Goal: Task Accomplishment & Management: Manage account settings

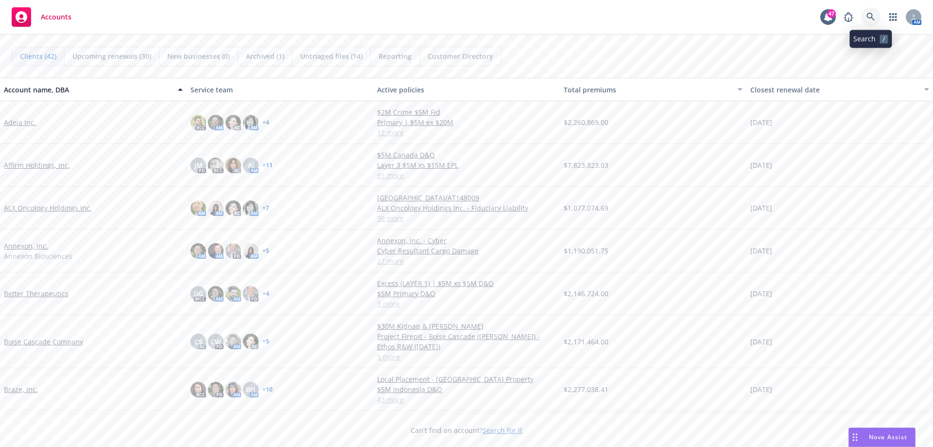
click at [872, 13] on icon at bounding box center [870, 17] width 9 height 9
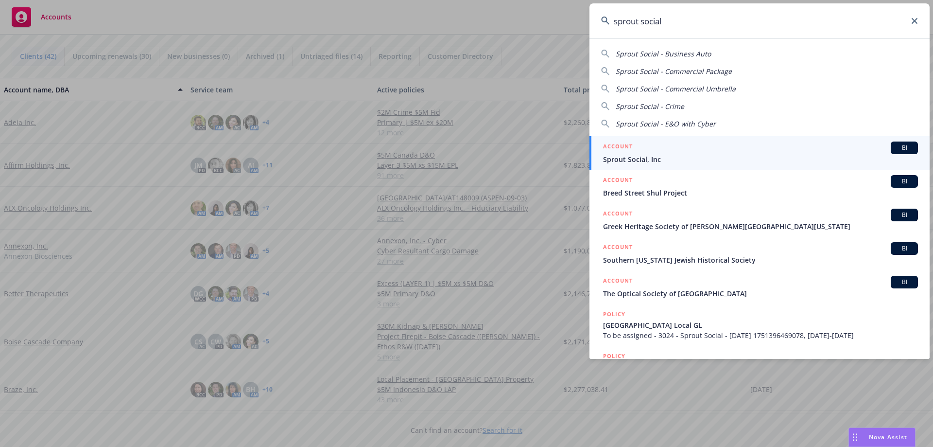
type input "sprout social"
click at [635, 160] on span "Sprout Social, Inc" at bounding box center [760, 159] width 315 height 10
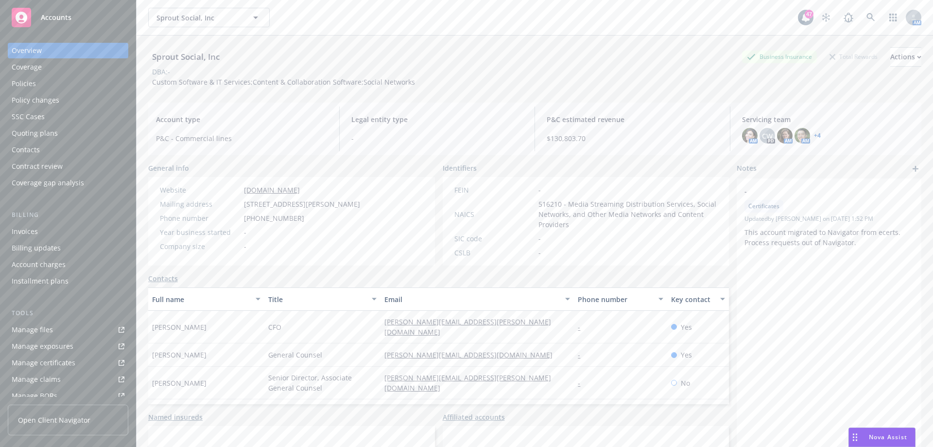
click at [39, 324] on div "Manage files" at bounding box center [32, 330] width 41 height 16
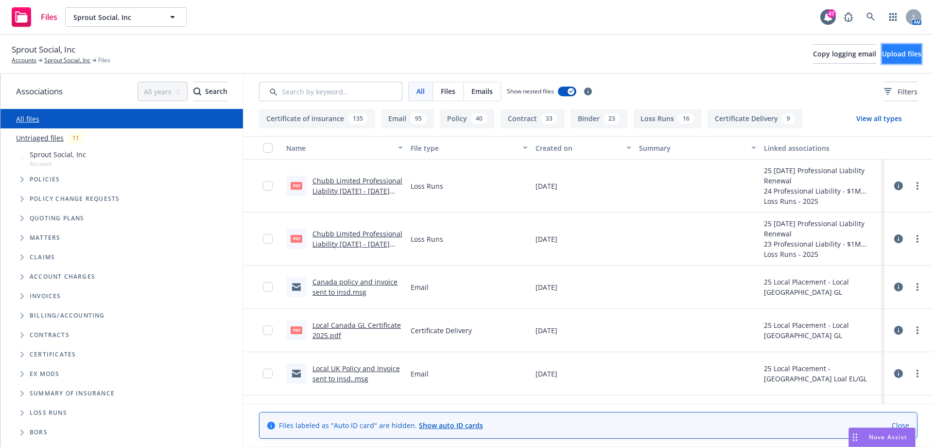
click at [882, 56] on span "Upload files" at bounding box center [901, 53] width 39 height 9
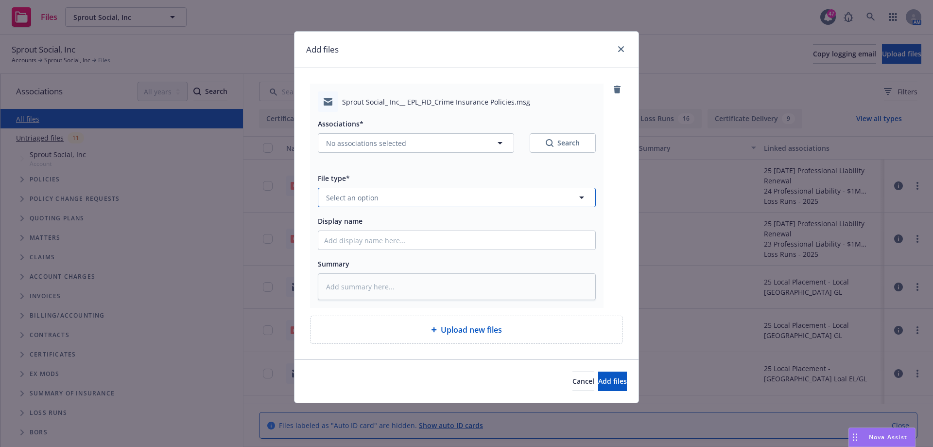
click at [449, 196] on button "Select an option" at bounding box center [457, 197] width 278 height 19
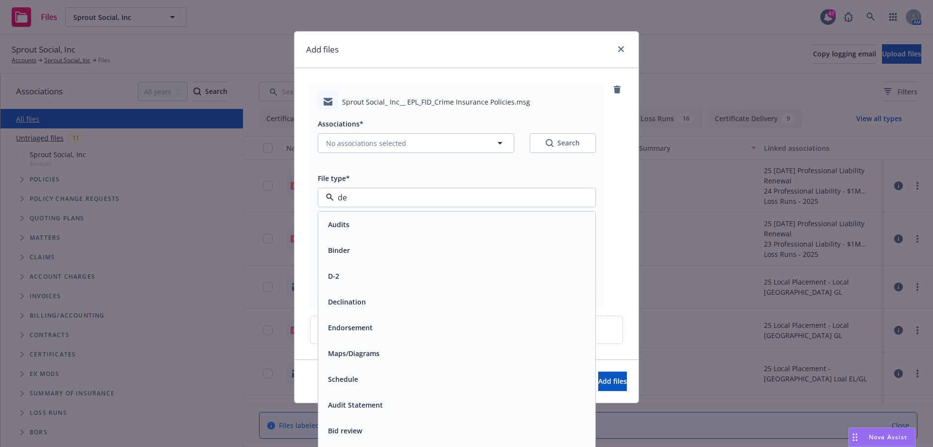
type input "del"
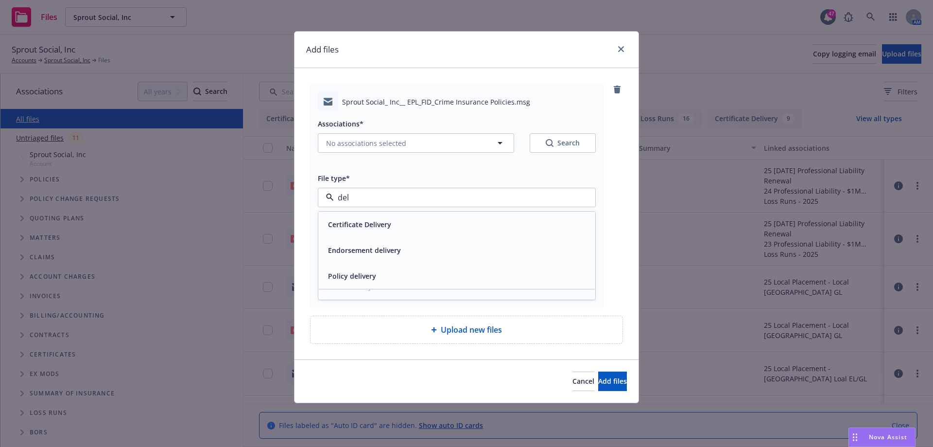
click at [380, 272] on div "Policy delivery" at bounding box center [456, 276] width 265 height 14
click at [462, 246] on input "Display name" at bounding box center [456, 240] width 277 height 18
type textarea "x"
type input "E"
type textarea "x"
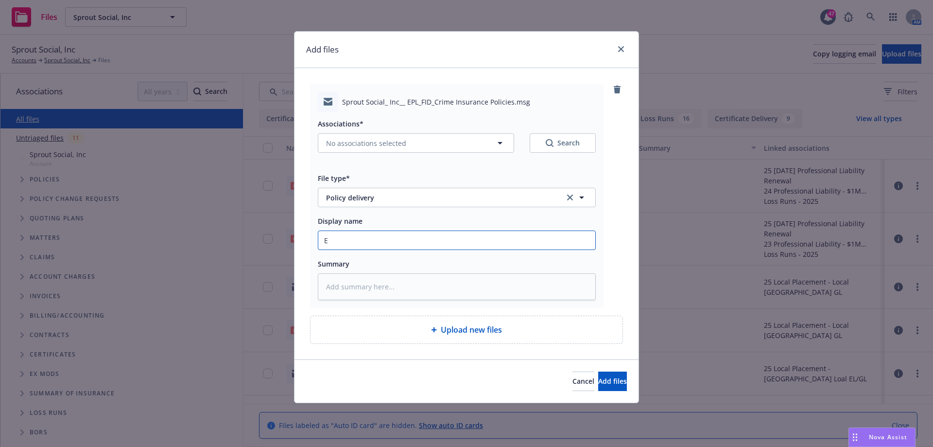
type input "EP"
type textarea "x"
type input "EPL"
type textarea "x"
type input "EPL/"
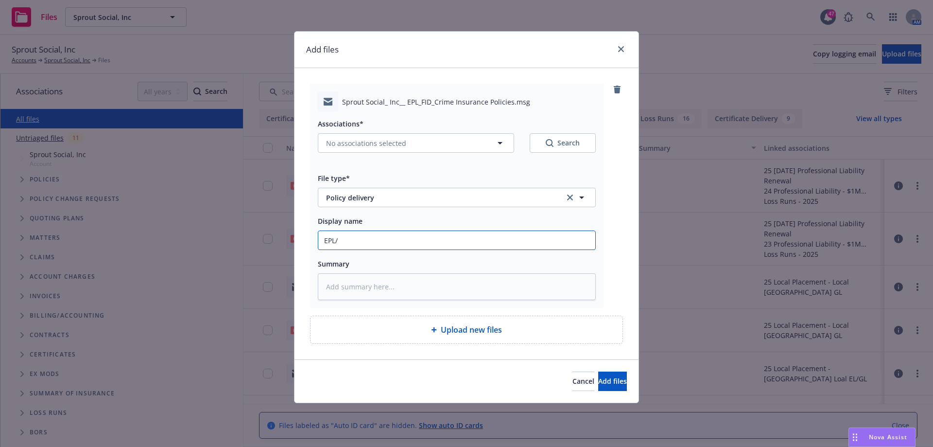
type textarea "x"
type input "EPL/F"
type textarea "x"
type input "EPL/FI"
type textarea "x"
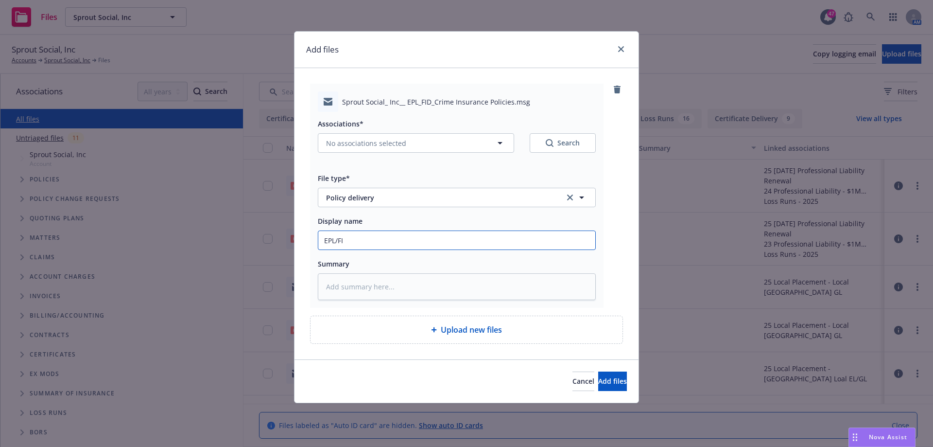
type input "EPL/FID"
type textarea "x"
type input "EPL/FID/"
type textarea "x"
type input "EPL/FID/C"
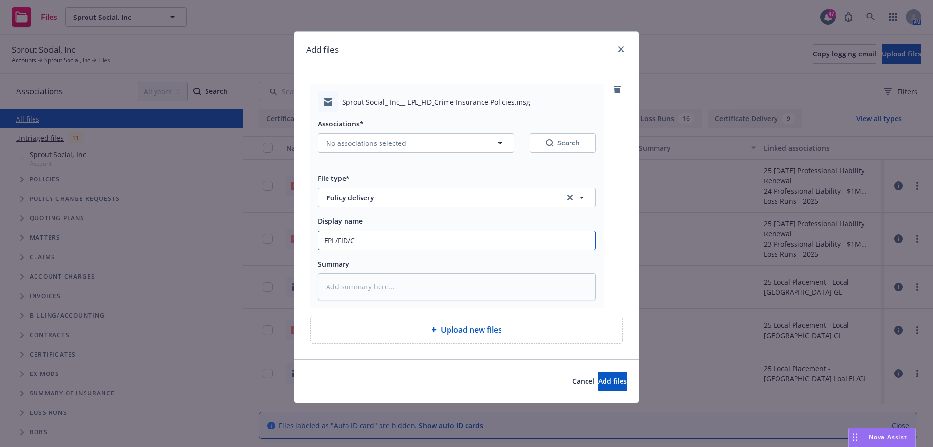
type textarea "x"
type input "EPL/FID/Cr"
type textarea "x"
type input "EPL/FID/Cri"
type textarea "x"
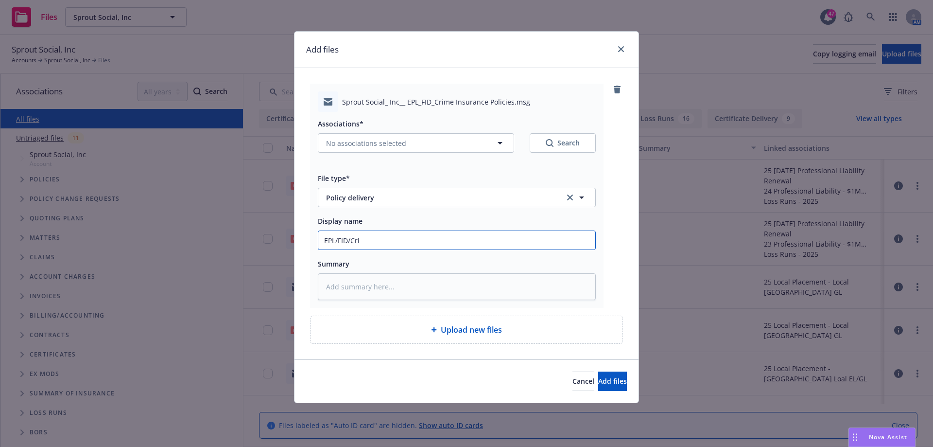
type input "EPL/FID/Crim"
type textarea "x"
type input "EPL/FID/Crime"
type textarea "x"
type input "EPL/FID/Crime"
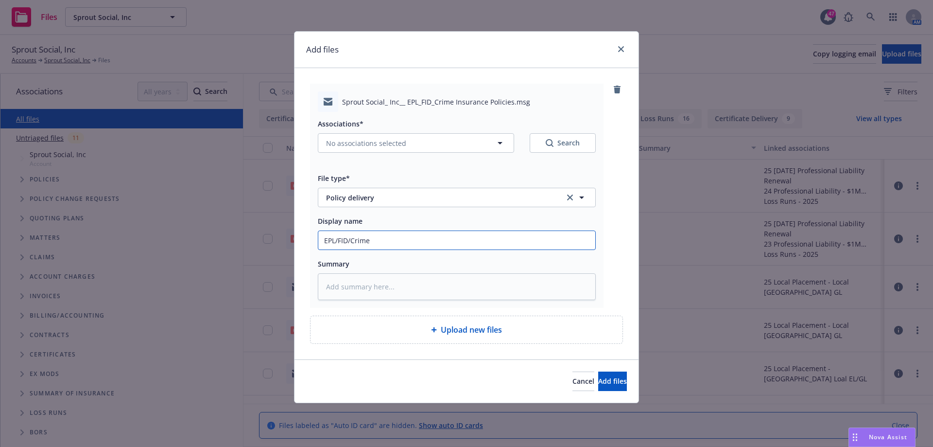
type textarea "x"
type input "EPL/FID/Crime P"
type textarea "x"
type input "EPL/FID/Crime Po"
type textarea "x"
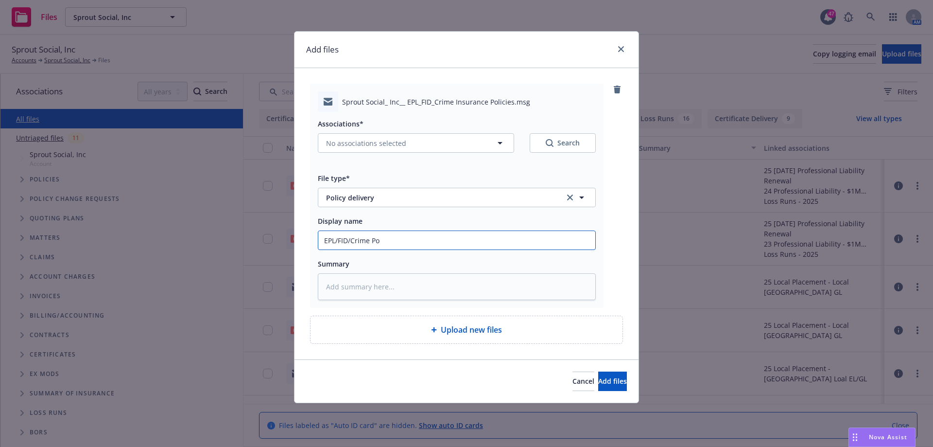
type input "EPL/FID/Crime Pol"
type textarea "x"
type input "EPL/FID/Crime Poli"
type textarea "x"
type input "EPL/FID/Crime Polic"
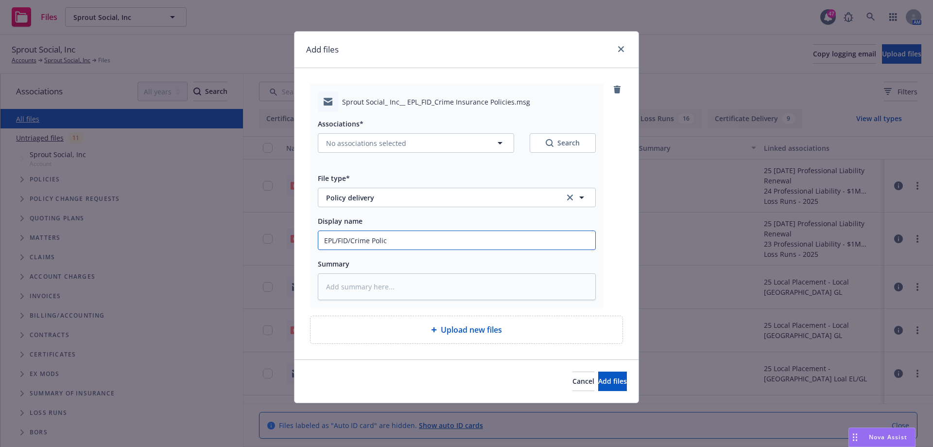
type textarea "x"
type input "EPL/FID/Crime Polici"
type textarea "x"
type input "EPL/FID/Crime Policie"
type textarea "x"
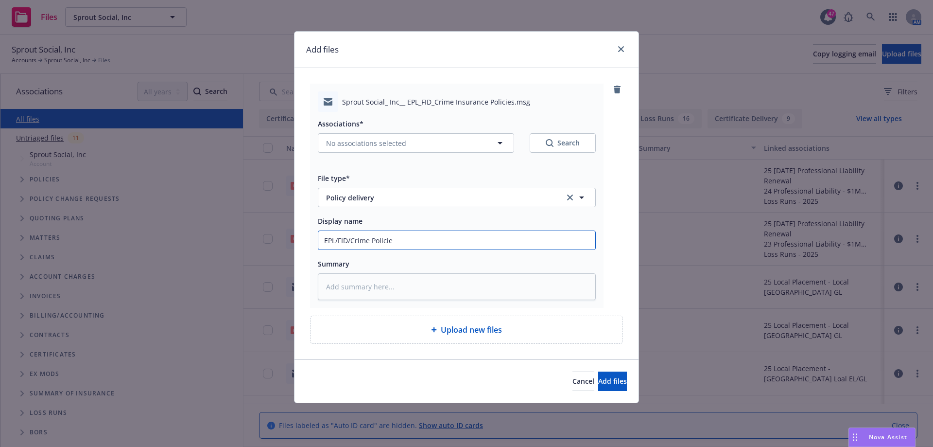
type input "EPL/FID/Crime Policies"
type textarea "x"
type input "EPL/FID/Crime Policies"
type textarea "x"
type input "EPL/FID/Crime Policies S"
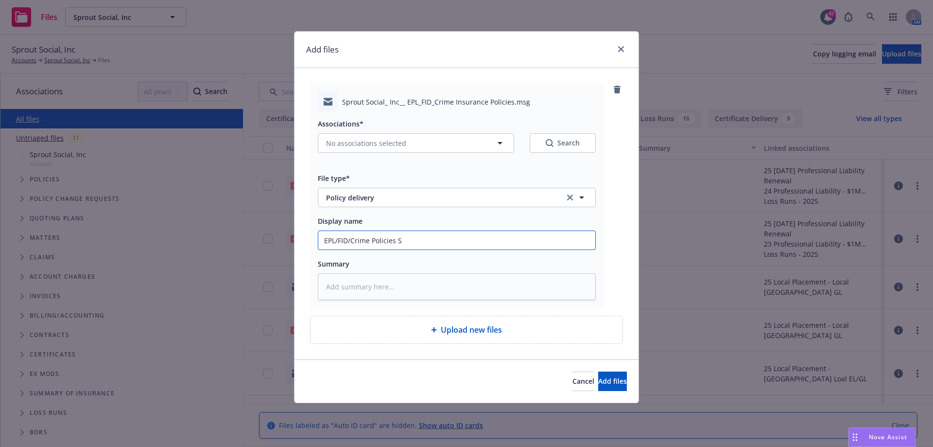
type textarea "x"
type input "EPL/FID/Crime Policies Se"
type textarea "x"
type input "EPL/FID/Crime Policies Sen"
type textarea "x"
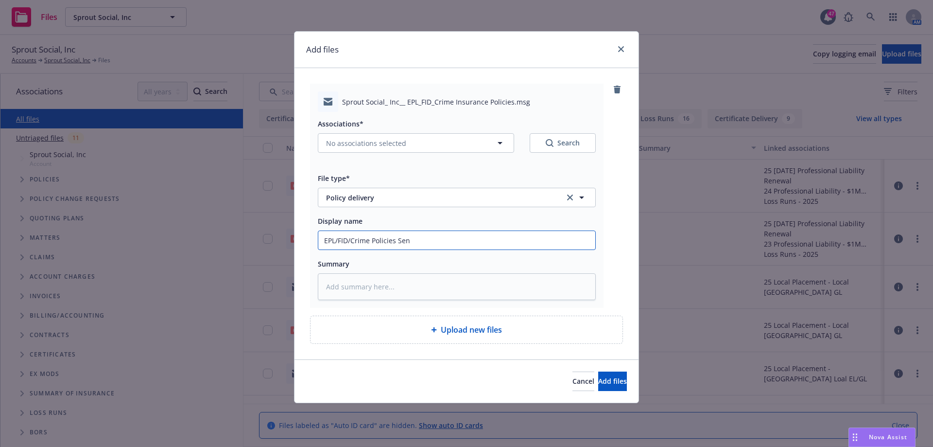
type input "EPL/FID/Crime Policies Sent"
type textarea "x"
type input "EPL/FID/Crime Policies Sent"
type textarea "x"
type input "EPL/FID/Crime Policies Sent t"
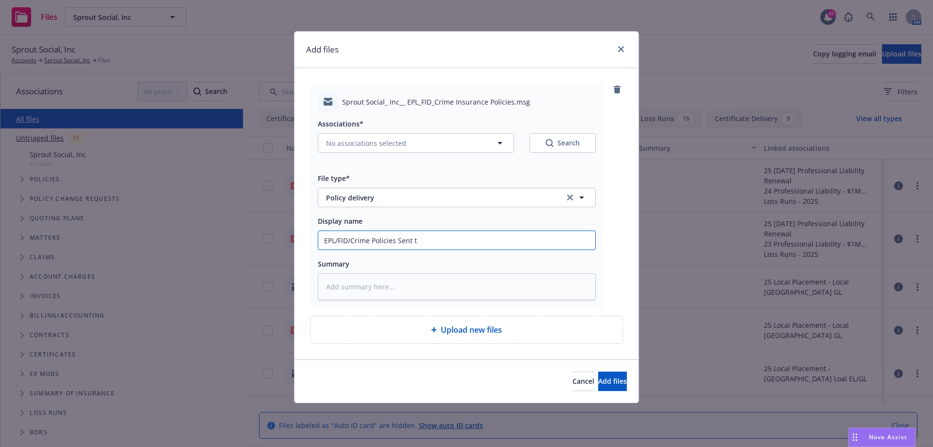
type textarea "x"
type input "EPL/FID/Crime Policies Sent to"
type textarea "x"
type input "EPL/FID/Crime Policies Sent to"
type textarea "x"
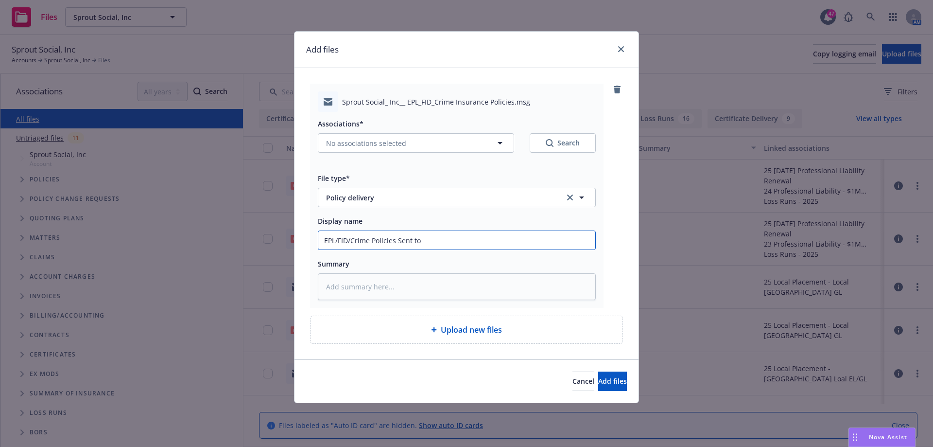
type input "EPL/FID/Crime Policies Sent to c"
type textarea "x"
type input "EPL/FID/Crime Policies Sent to cl"
type textarea "x"
type input "EPL/FID/Crime Policies Sent to cli"
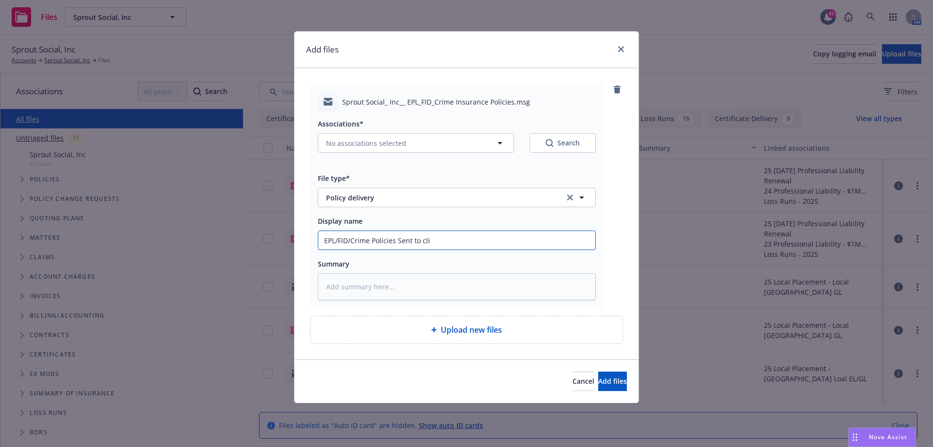
type textarea "x"
type input "EPL/FID/Crime Policies Sent to clie"
type textarea "x"
type input "EPL/FID/Crime Policies Sent to clien"
type textarea "x"
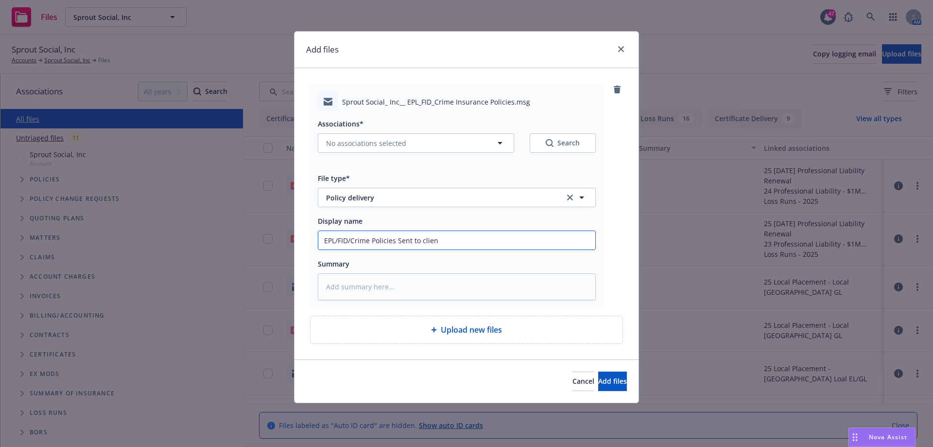
type input "EPL/FID/Crime Policies Sent to clie"
type textarea "x"
type input "EPL/FID/Crime Policies Sent to cli"
type textarea "x"
type input "EPL/FID/Crime Policies Sent to cl"
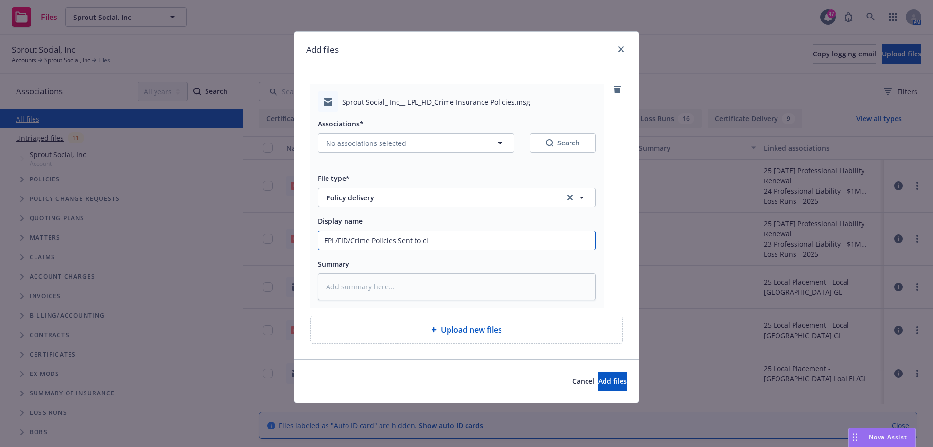
type textarea "x"
type input "EPL/FID/Crime Policies Sent to c"
type textarea "x"
type input "EPL/FID/Crime Policies Sent to"
type textarea "x"
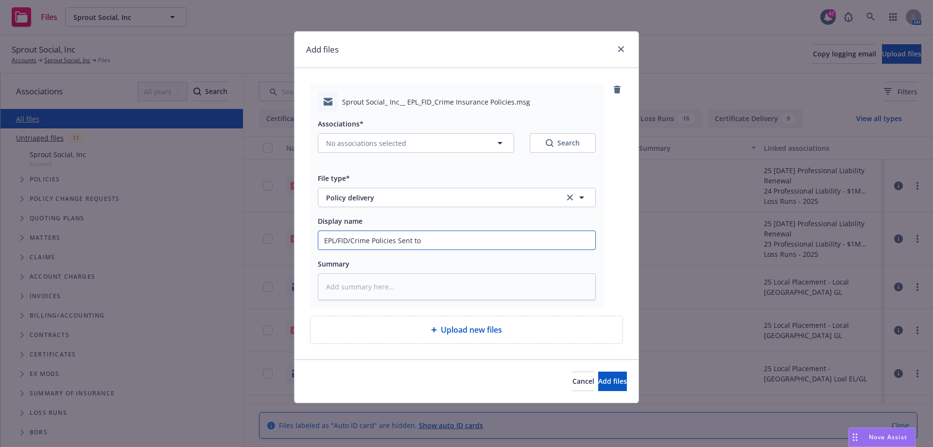
type input "EPL/FID/Crime Policies Sent to C"
type textarea "x"
type input "EPL/FID/Crime Policies Sent to Cl"
type textarea "x"
type input "EPL/FID/Crime Policies Sent to Cli"
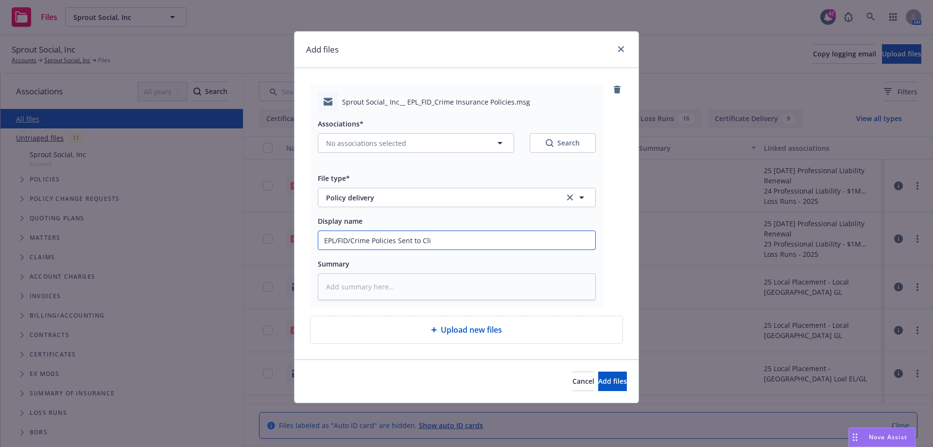
type textarea "x"
type input "EPL/FID/Crime Policies Sent to Clie"
type textarea "x"
type input "EPL/FID/Crime Policies Sent to Clien"
type textarea "x"
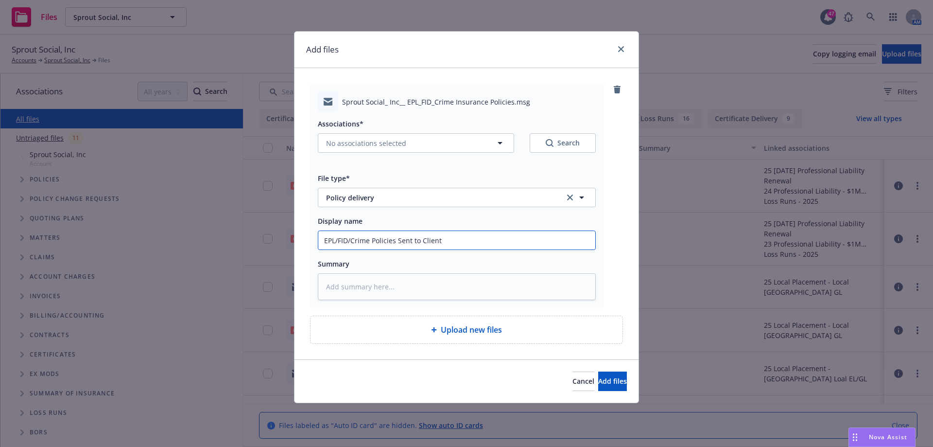
type input "EPL/FID/Crime Policies Sent to Client"
click at [477, 143] on button "No associations selected" at bounding box center [416, 142] width 196 height 19
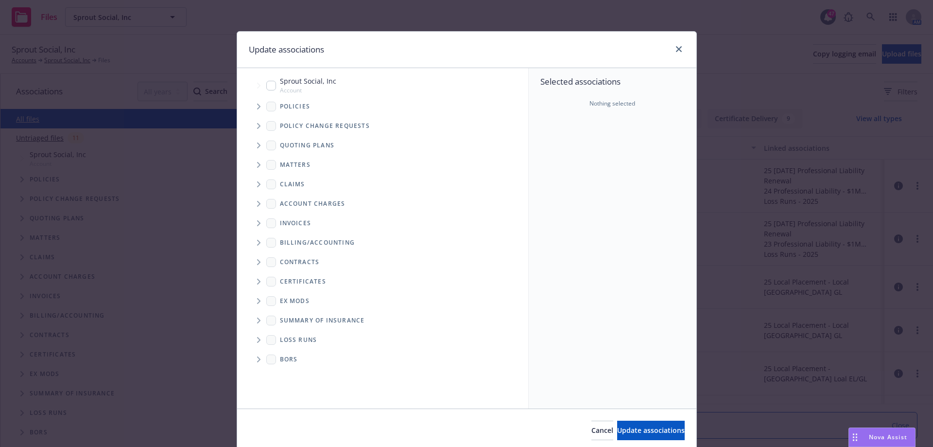
type textarea "x"
click at [266, 86] on input "Tree Example" at bounding box center [271, 86] width 10 height 10
checkbox input "true"
click at [257, 105] on icon "Tree Example" at bounding box center [258, 107] width 3 height 6
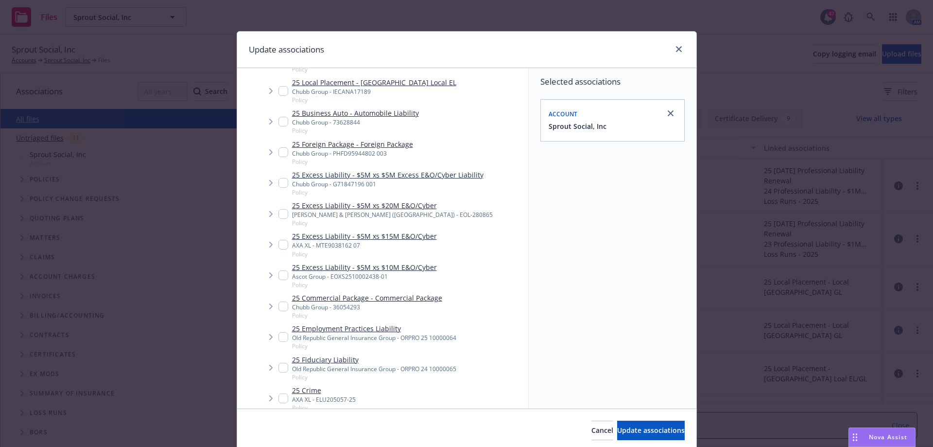
scroll to position [292, 0]
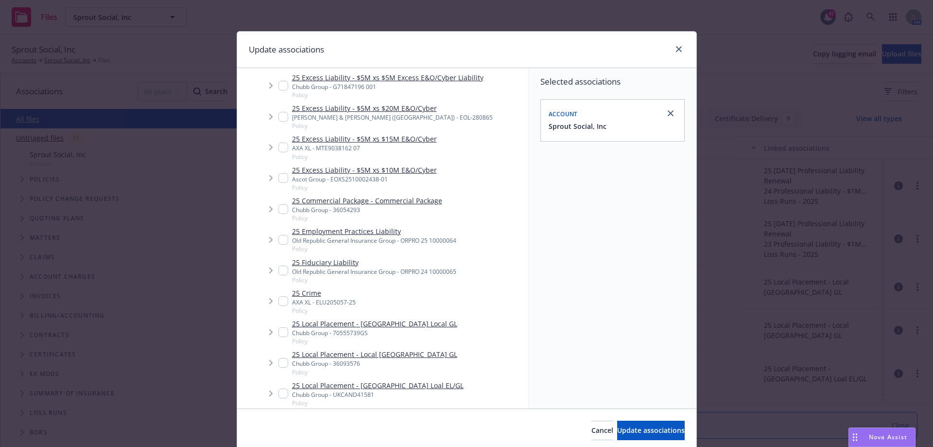
click at [278, 237] on input "Tree Example" at bounding box center [283, 240] width 10 height 10
checkbox input "true"
click at [278, 272] on input "Tree Example" at bounding box center [283, 270] width 10 height 10
checkbox input "true"
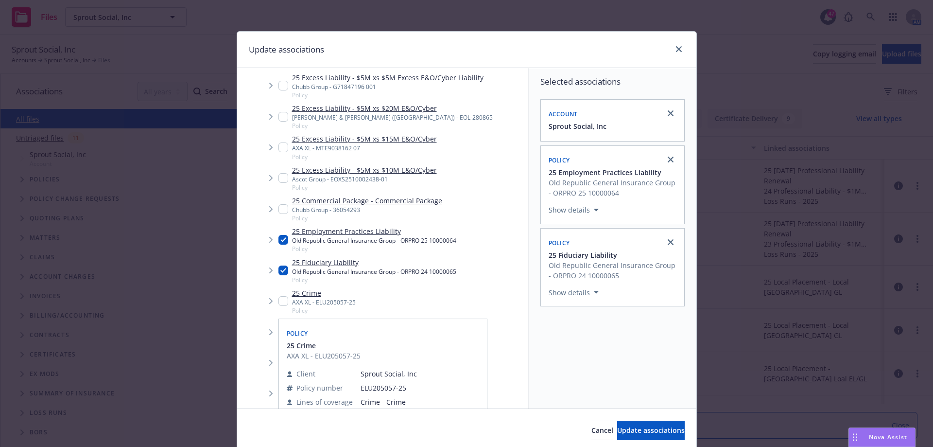
click at [280, 300] on input "Tree Example" at bounding box center [283, 301] width 10 height 10
checkbox input "true"
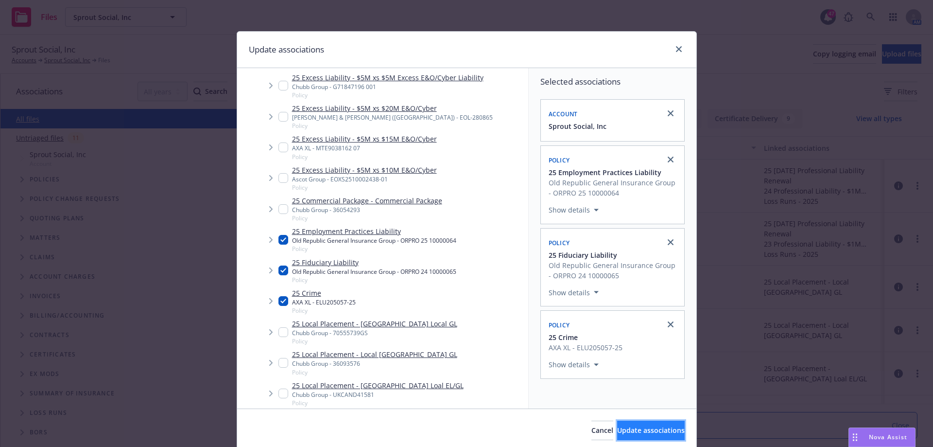
click at [656, 427] on span "Update associations" at bounding box center [651, 429] width 68 height 9
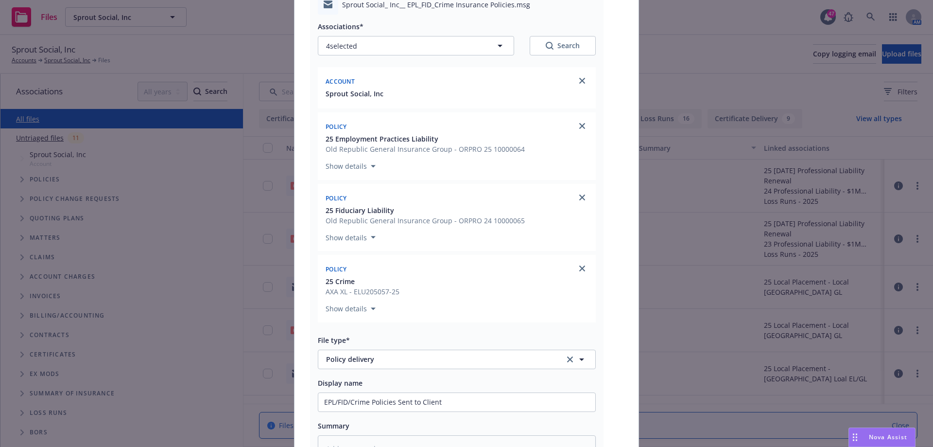
scroll to position [243, 0]
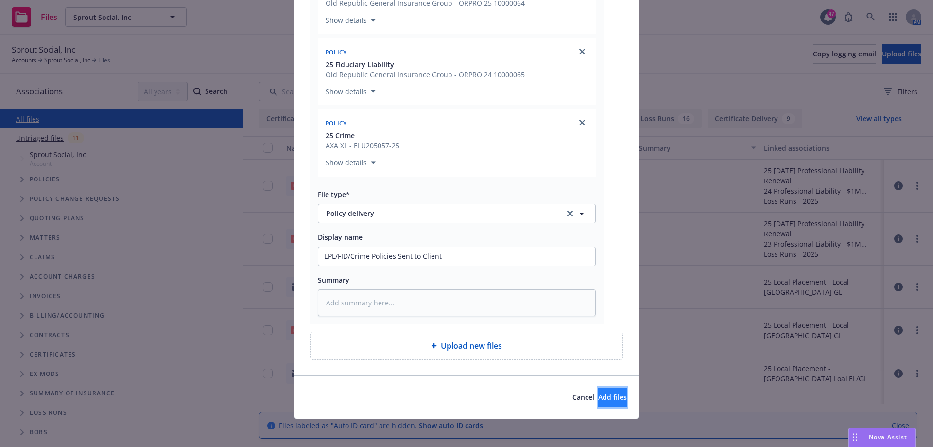
click at [609, 397] on button "Add files" at bounding box center [612, 396] width 29 height 19
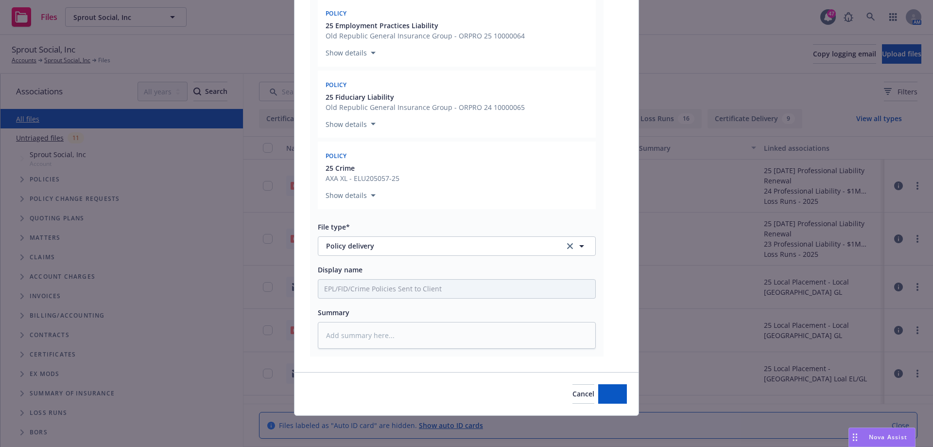
scroll to position [210, 0]
type textarea "x"
